Goal: Task Accomplishment & Management: Use online tool/utility

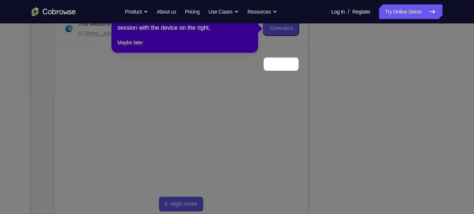
scroll to position [83, 0]
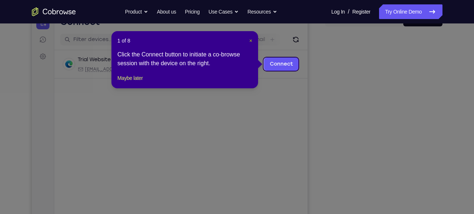
click at [250, 41] on span "×" at bounding box center [250, 41] width 3 height 6
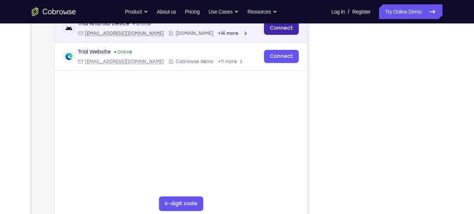
scroll to position [118, 0]
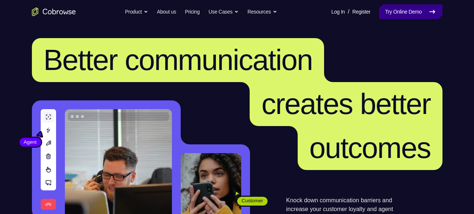
click at [396, 14] on link "Try Online Demo" at bounding box center [410, 11] width 63 height 15
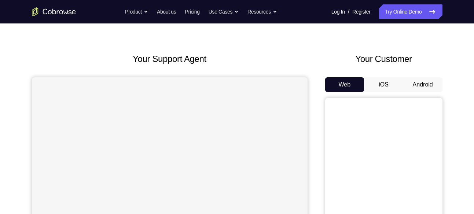
scroll to position [19, 0]
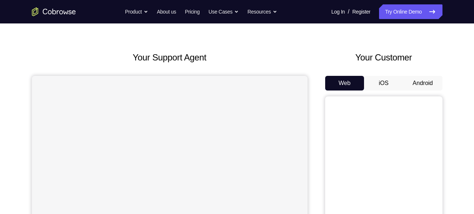
click at [423, 82] on button "Android" at bounding box center [422, 83] width 39 height 15
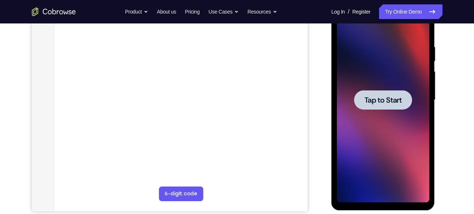
scroll to position [0, 0]
click at [382, 96] on span "Tap to Start" at bounding box center [382, 99] width 37 height 7
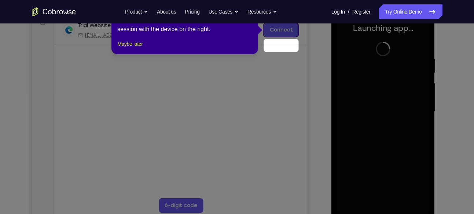
scroll to position [89, 0]
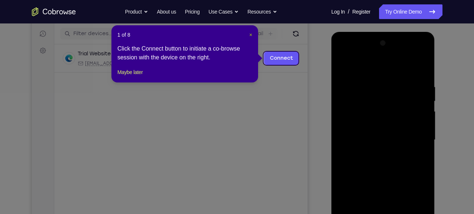
click at [250, 34] on span "×" at bounding box center [250, 35] width 3 height 6
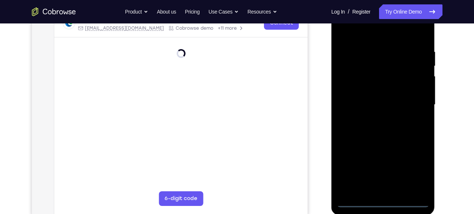
scroll to position [129, 0]
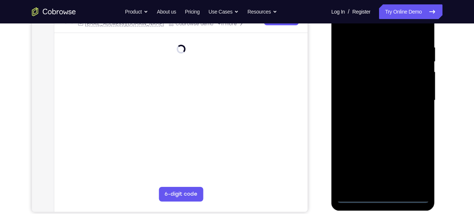
click at [384, 197] on div at bounding box center [383, 100] width 92 height 205
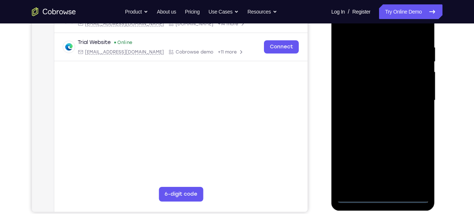
click at [416, 168] on div at bounding box center [383, 100] width 92 height 205
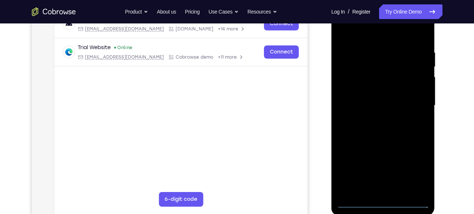
scroll to position [113, 0]
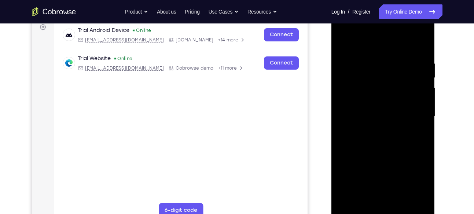
click at [358, 45] on div at bounding box center [383, 116] width 92 height 205
click at [349, 94] on div at bounding box center [383, 116] width 92 height 205
click at [373, 118] on div at bounding box center [383, 116] width 92 height 205
click at [367, 108] on div at bounding box center [383, 116] width 92 height 205
click at [370, 126] on div at bounding box center [383, 116] width 92 height 205
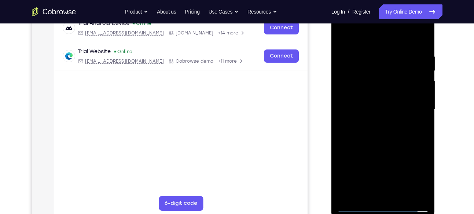
scroll to position [120, 0]
drag, startPoint x: 379, startPoint y: 165, endPoint x: 378, endPoint y: 129, distance: 36.7
click at [378, 129] on div at bounding box center [383, 109] width 92 height 205
click at [378, 190] on div at bounding box center [383, 109] width 92 height 205
click at [367, 93] on div at bounding box center [383, 109] width 92 height 205
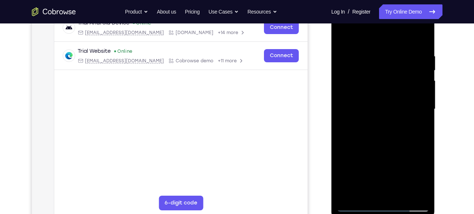
click at [356, 205] on div at bounding box center [383, 109] width 92 height 205
drag, startPoint x: 396, startPoint y: 170, endPoint x: 396, endPoint y: 130, distance: 39.9
click at [396, 130] on div at bounding box center [383, 109] width 92 height 205
click at [375, 36] on div at bounding box center [383, 109] width 92 height 205
click at [424, 40] on div at bounding box center [383, 109] width 92 height 205
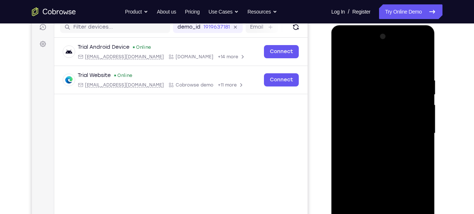
scroll to position [95, 0]
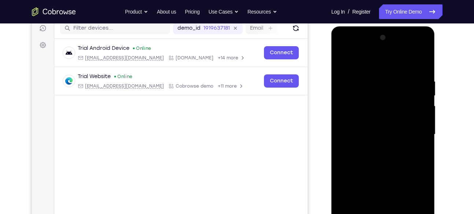
click at [423, 63] on div at bounding box center [383, 134] width 92 height 205
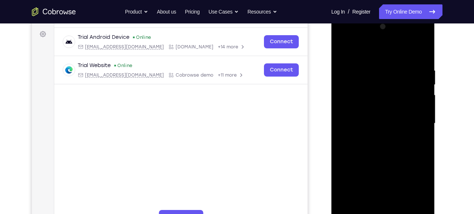
scroll to position [132, 0]
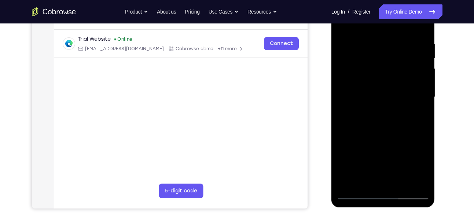
click at [355, 194] on div at bounding box center [383, 97] width 92 height 205
click at [356, 195] on div at bounding box center [383, 97] width 92 height 205
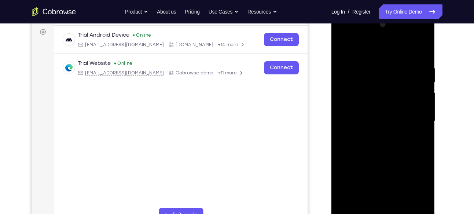
scroll to position [107, 0]
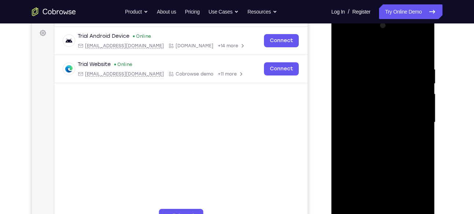
drag, startPoint x: 394, startPoint y: 149, endPoint x: 393, endPoint y: 58, distance: 90.8
click at [393, 58] on div at bounding box center [383, 122] width 92 height 205
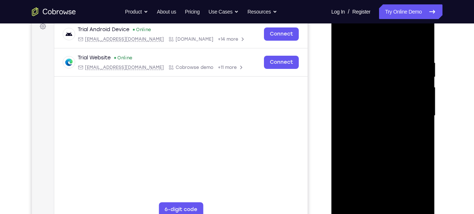
scroll to position [114, 0]
drag, startPoint x: 390, startPoint y: 164, endPoint x: 386, endPoint y: 64, distance: 99.7
click at [386, 64] on div at bounding box center [383, 115] width 92 height 205
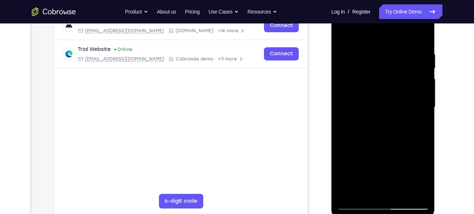
scroll to position [121, 0]
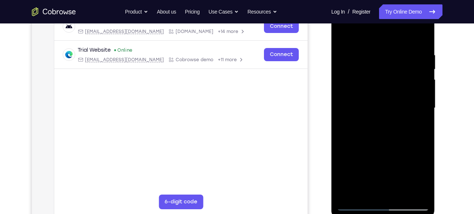
click at [381, 189] on div at bounding box center [383, 107] width 92 height 205
drag, startPoint x: 395, startPoint y: 133, endPoint x: 393, endPoint y: 96, distance: 37.1
click at [393, 96] on div at bounding box center [383, 107] width 92 height 205
